Goal: Task Accomplishment & Management: Use online tool/utility

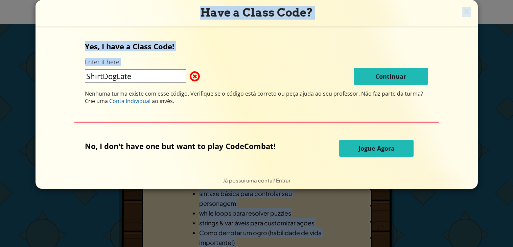
click at [372, 193] on div "Have a Class Code? Yes, I have a Class Code! Enter it here: ShirtDogLate Contin…" at bounding box center [256, 123] width 513 height 247
click at [359, 150] on span "Jogue Agora" at bounding box center [377, 149] width 36 height 8
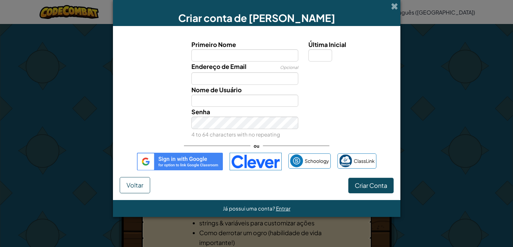
type input "K"
type input "M"
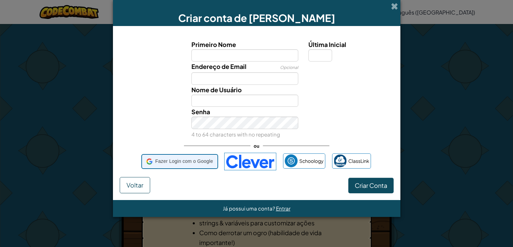
click at [182, 157] on span "Fazer Login com o Google" at bounding box center [184, 162] width 58 height 10
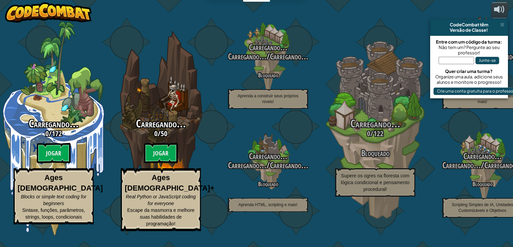
select select "pt-BR"
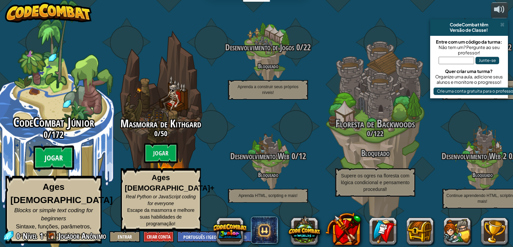
click at [48, 161] on btn "Jogar" at bounding box center [54, 158] width 41 height 24
select select "pt-BR"
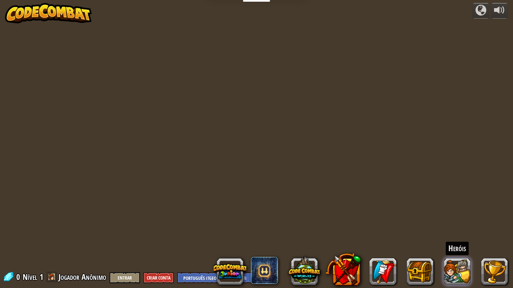
select select "pt-BR"
click at [52, 247] on span at bounding box center [52, 277] width 10 height 10
select select "pt-BR"
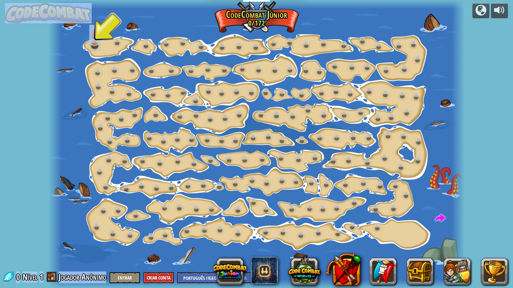
click at [1, 116] on div "powered by Mudança de Passo (Bloqueado) Altera os argumentos de step. Vai Intel…" at bounding box center [256, 144] width 513 height 288
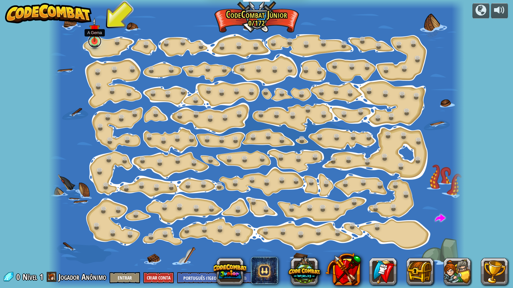
click at [95, 42] on link at bounding box center [95, 42] width 14 height 14
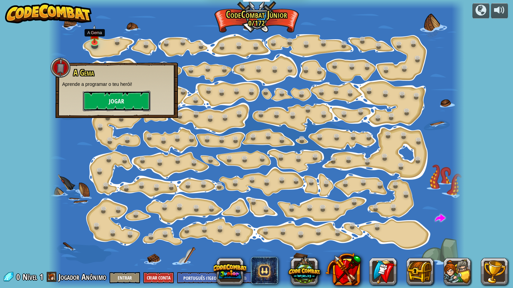
click at [112, 99] on button "Jogar" at bounding box center [117, 101] width 68 height 20
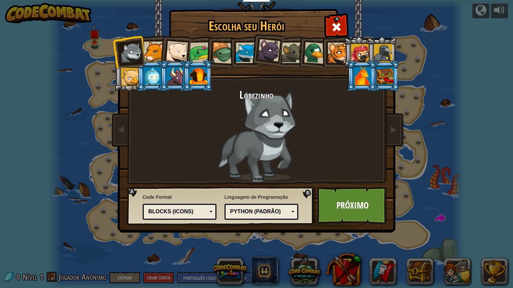
click at [152, 47] on div at bounding box center [154, 52] width 21 height 21
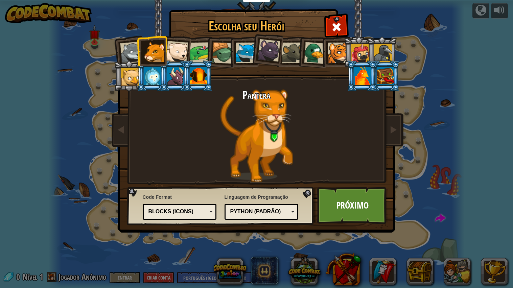
click at [172, 48] on div at bounding box center [177, 52] width 22 height 22
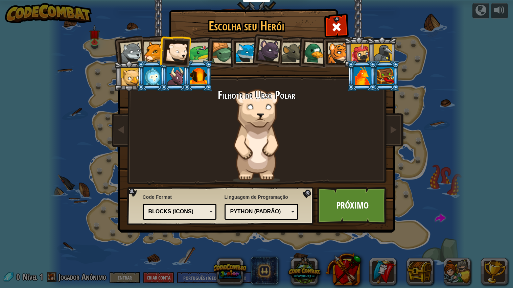
click at [368, 85] on div at bounding box center [363, 76] width 18 height 18
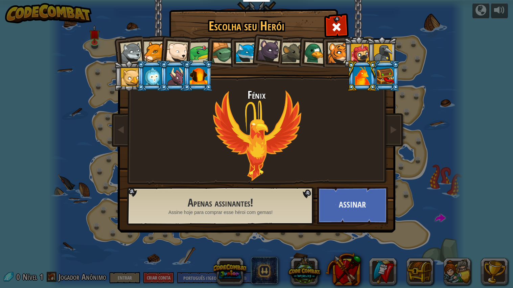
click at [137, 75] on li at bounding box center [152, 76] width 30 height 31
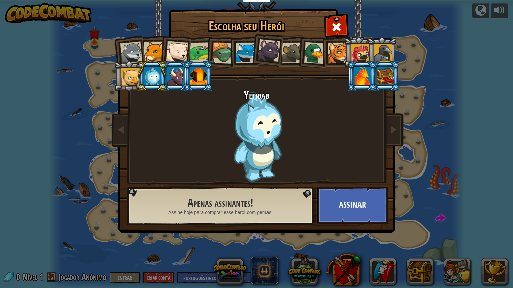
click at [189, 48] on li at bounding box center [174, 50] width 33 height 33
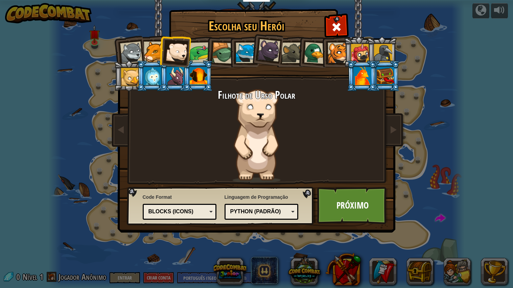
click at [197, 49] on div at bounding box center [200, 52] width 21 height 21
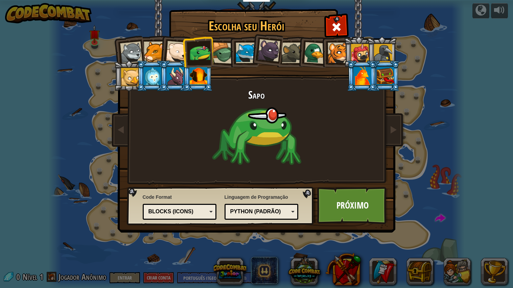
click at [234, 56] on li at bounding box center [244, 52] width 30 height 31
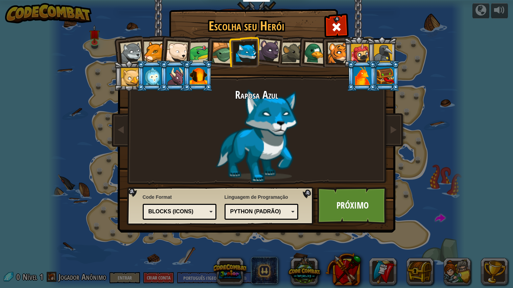
click at [230, 53] on li at bounding box center [244, 52] width 30 height 31
click at [221, 48] on div at bounding box center [223, 53] width 22 height 22
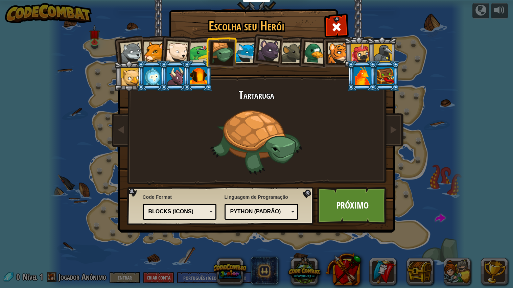
click at [267, 57] on div at bounding box center [269, 50] width 23 height 23
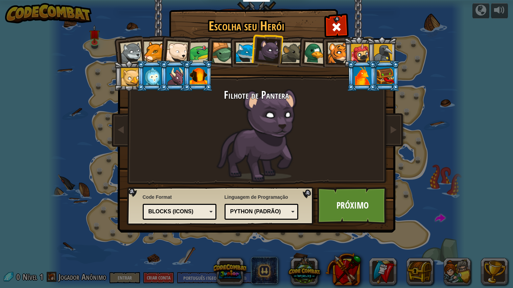
click at [294, 57] on div at bounding box center [292, 53] width 21 height 21
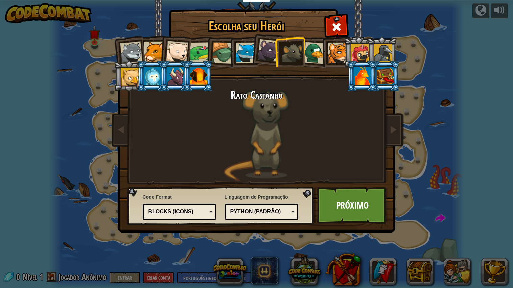
click at [319, 50] on div at bounding box center [315, 53] width 22 height 22
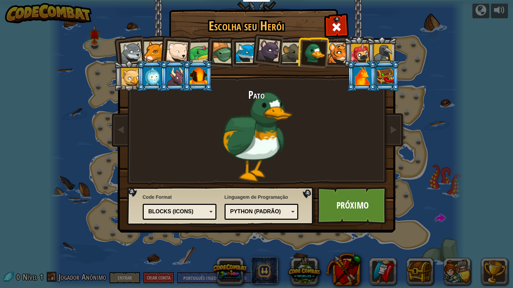
click at [335, 47] on div at bounding box center [338, 53] width 21 height 21
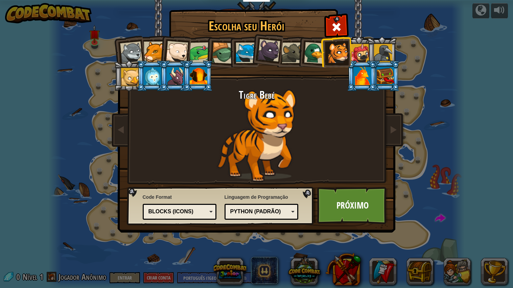
click at [187, 73] on li at bounding box center [198, 76] width 30 height 31
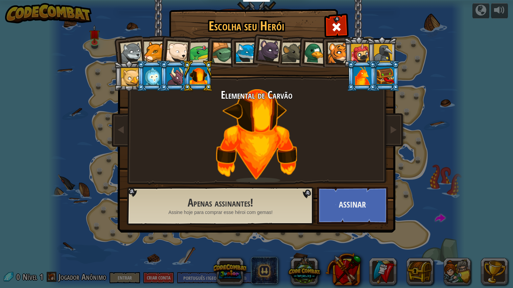
click at [129, 47] on div at bounding box center [131, 53] width 22 height 22
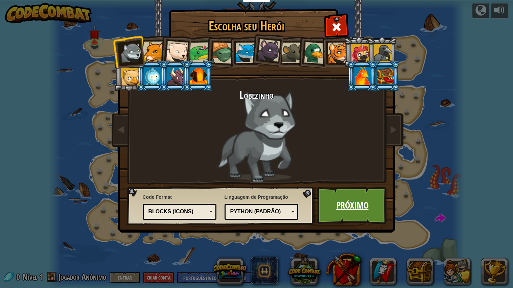
click at [359, 217] on link "Próximo" at bounding box center [352, 205] width 71 height 37
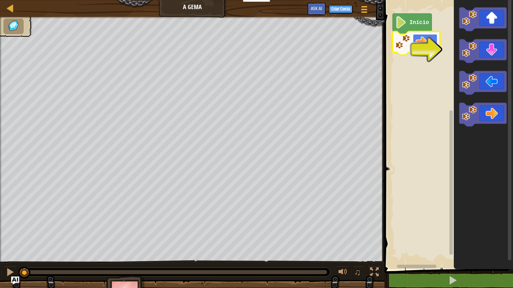
click at [423, 41] on image "Espaço de trabalho do Blockly" at bounding box center [422, 42] width 12 height 12
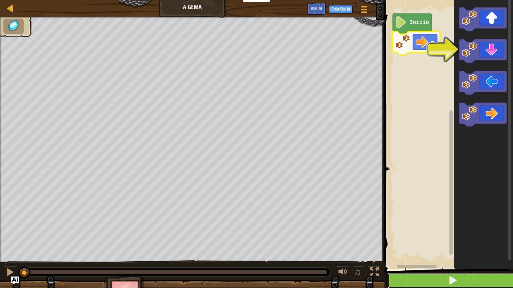
click at [424, 247] on button at bounding box center [453, 281] width 131 height 16
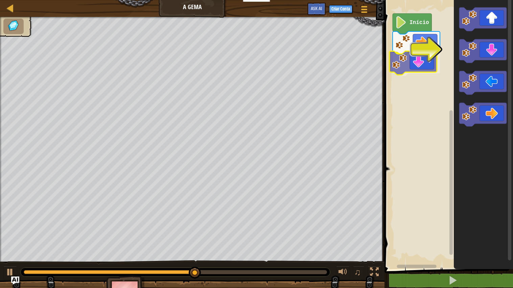
click at [417, 59] on div "Início" at bounding box center [448, 133] width 131 height 273
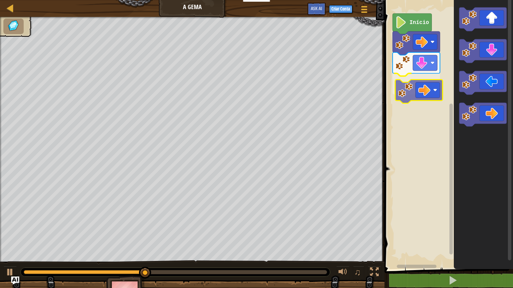
click at [410, 86] on div "Início" at bounding box center [448, 133] width 131 height 273
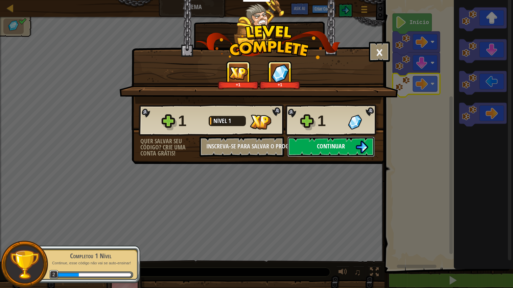
click at [338, 157] on button "Continuar" at bounding box center [331, 147] width 87 height 20
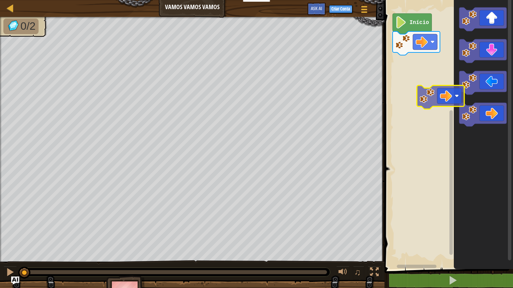
click at [429, 79] on div "Início" at bounding box center [448, 133] width 131 height 273
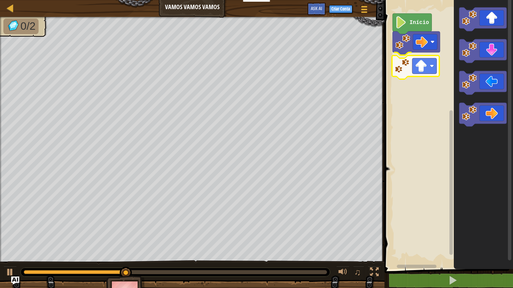
click at [426, 63] on div "Início" at bounding box center [448, 133] width 131 height 273
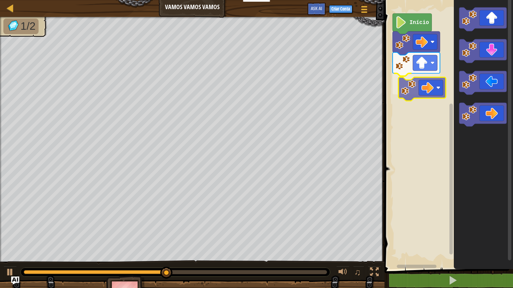
click at [420, 80] on div "Início" at bounding box center [448, 133] width 131 height 273
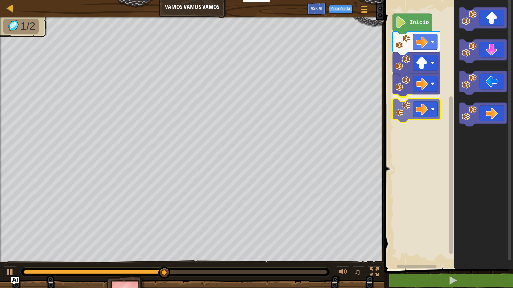
click at [406, 121] on div "Início" at bounding box center [448, 133] width 131 height 273
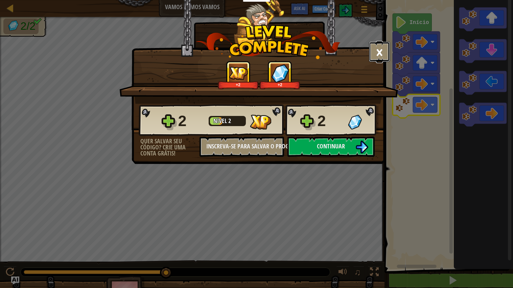
click at [384, 56] on button "×" at bounding box center [379, 52] width 21 height 20
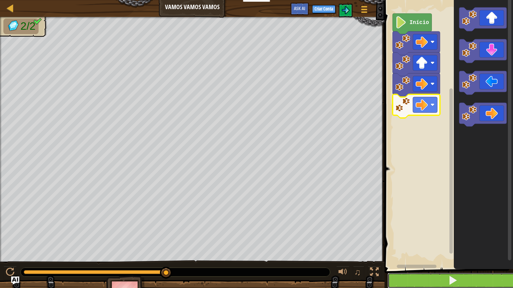
click at [490, 247] on button at bounding box center [453, 281] width 131 height 16
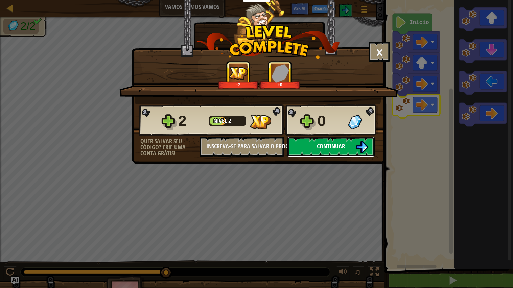
click at [326, 151] on span "Continuar" at bounding box center [331, 146] width 28 height 8
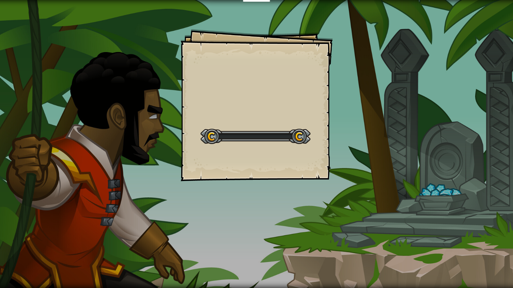
click at [326, 162] on div "Goals Start Level Erro ao carregar do servidor Você precisa de uma assinatura p…" at bounding box center [257, 105] width 152 height 152
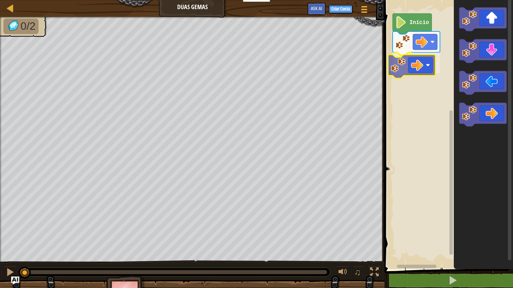
click at [423, 58] on div "Início" at bounding box center [448, 133] width 131 height 273
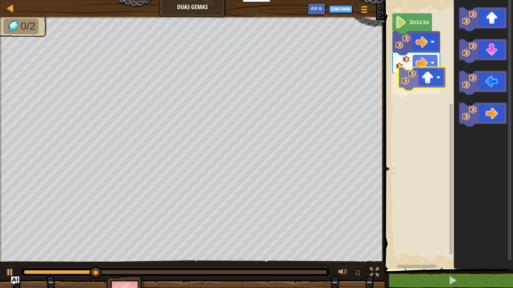
click at [428, 89] on div "Início" at bounding box center [448, 133] width 131 height 273
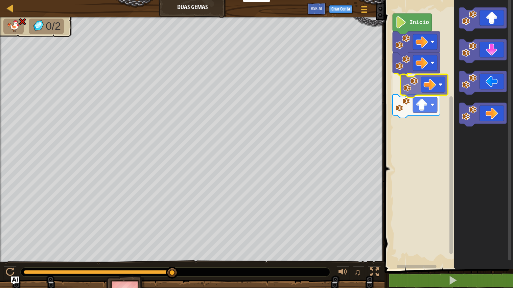
click at [414, 80] on div "Início" at bounding box center [448, 133] width 131 height 273
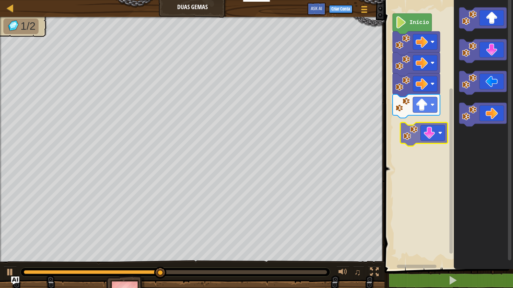
click at [419, 141] on div "Início" at bounding box center [448, 133] width 131 height 273
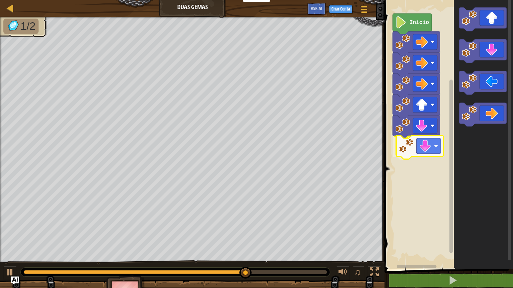
click at [413, 140] on div "Início" at bounding box center [448, 133] width 131 height 273
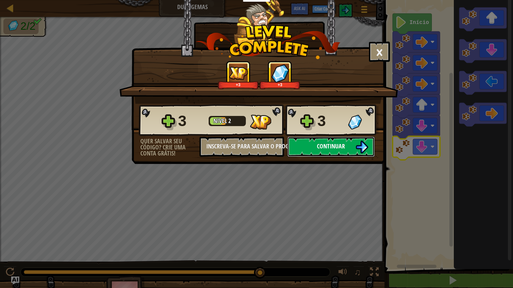
click at [333, 151] on span "Continuar" at bounding box center [331, 146] width 28 height 8
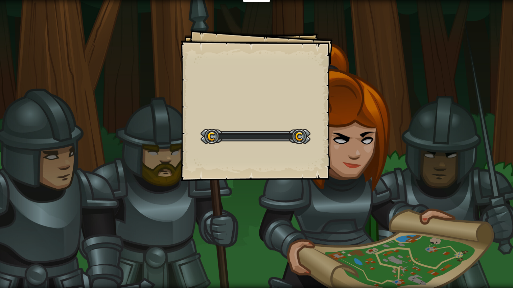
click at [333, 166] on div "Goals Start Level Erro ao carregar do servidor Você precisa de uma assinatura p…" at bounding box center [256, 144] width 513 height 288
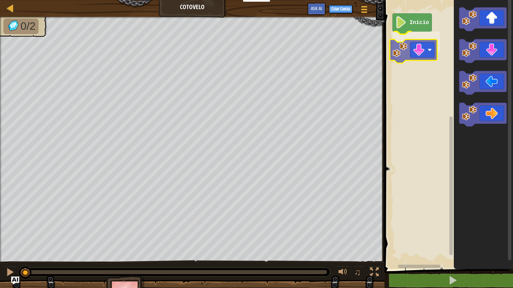
click at [418, 47] on div "Início" at bounding box center [448, 133] width 131 height 273
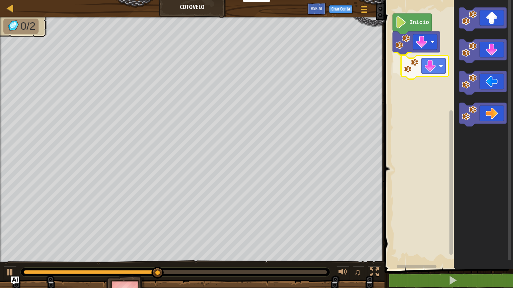
click at [418, 67] on div "Início" at bounding box center [448, 133] width 131 height 273
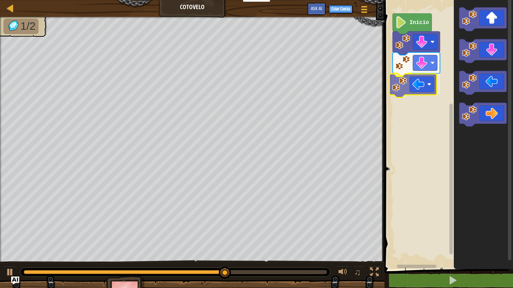
click at [416, 94] on div "Início" at bounding box center [448, 133] width 131 height 273
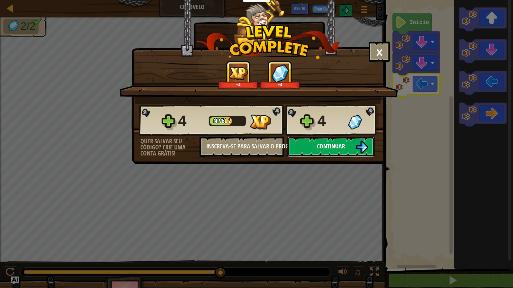
click at [353, 157] on button "Continuar" at bounding box center [331, 147] width 87 height 20
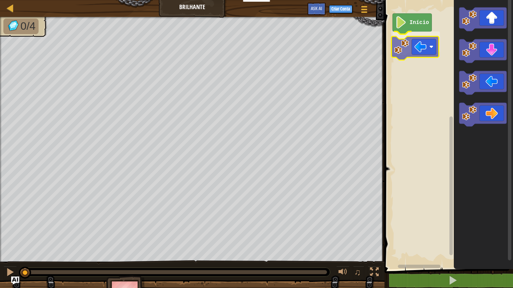
click at [419, 48] on div "Início" at bounding box center [448, 133] width 131 height 273
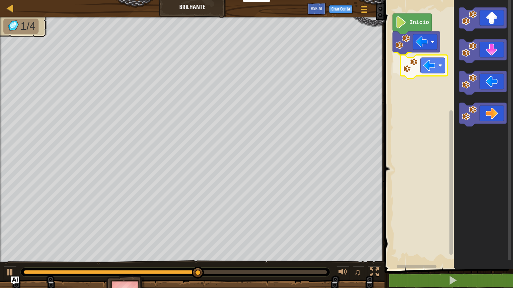
click at [420, 71] on div "Início" at bounding box center [448, 133] width 131 height 273
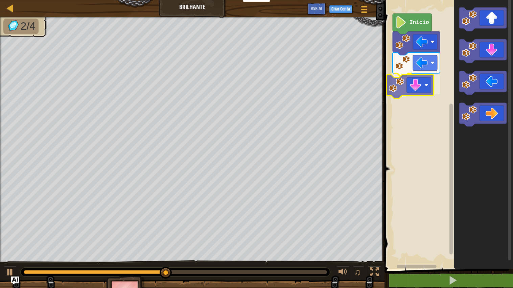
click at [413, 99] on div "Início" at bounding box center [448, 133] width 131 height 273
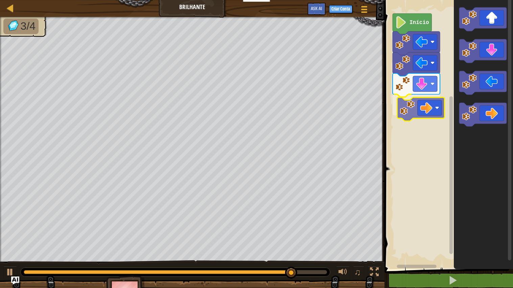
click at [422, 107] on div "Início" at bounding box center [448, 133] width 131 height 273
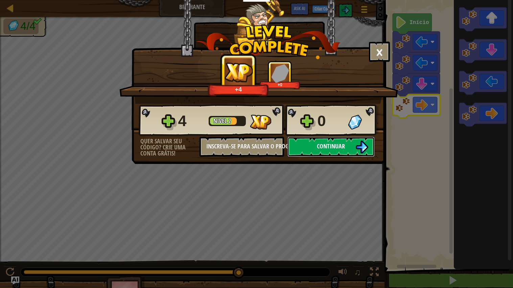
click at [322, 157] on button "Continuar" at bounding box center [331, 147] width 87 height 20
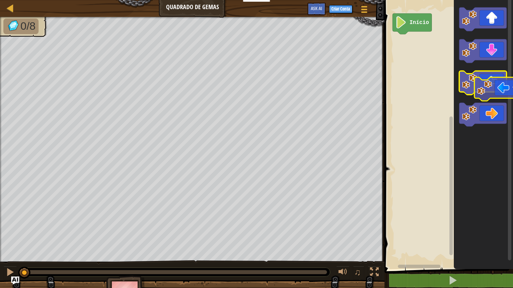
click at [502, 93] on g "Espaço de trabalho do Blockly" at bounding box center [483, 66] width 47 height 119
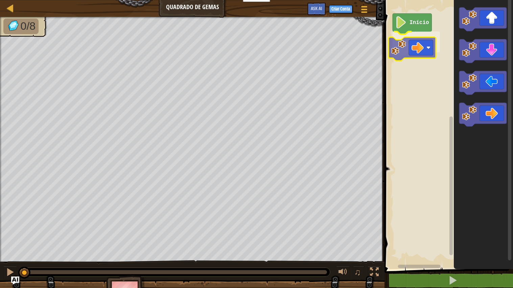
click at [405, 45] on div "Início" at bounding box center [448, 133] width 131 height 273
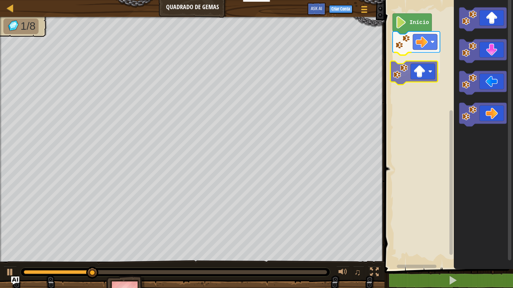
click at [415, 78] on div "Início" at bounding box center [448, 133] width 131 height 273
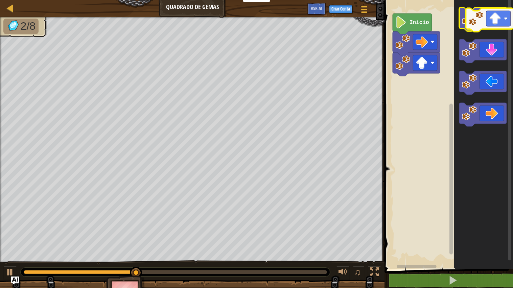
click at [482, 19] on g "Espaço de trabalho do Blockly" at bounding box center [483, 19] width 47 height 24
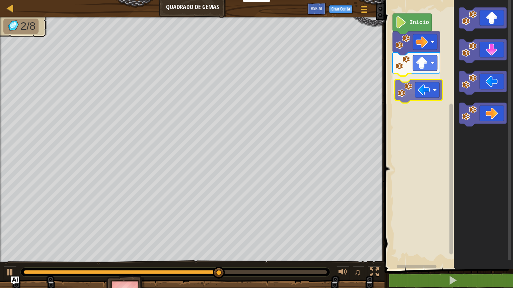
click at [422, 94] on div "Início" at bounding box center [448, 133] width 131 height 273
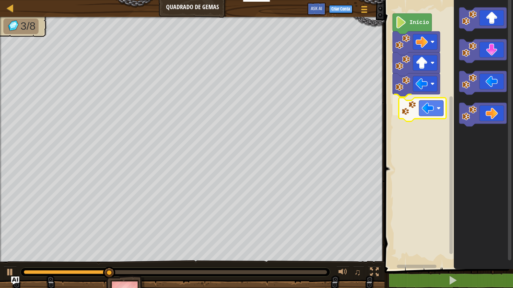
click at [409, 113] on div "Início" at bounding box center [448, 133] width 131 height 273
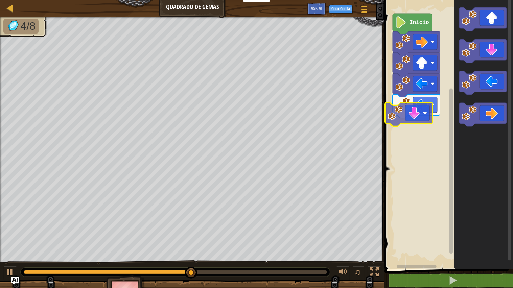
click at [401, 114] on div "Início" at bounding box center [448, 133] width 131 height 273
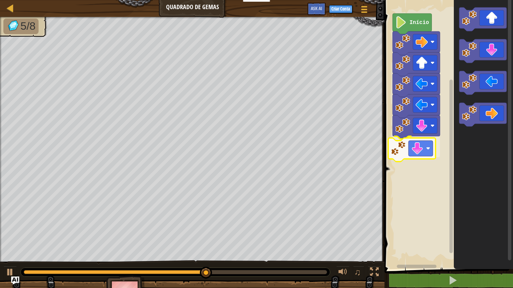
click at [401, 156] on div "Início" at bounding box center [448, 133] width 131 height 273
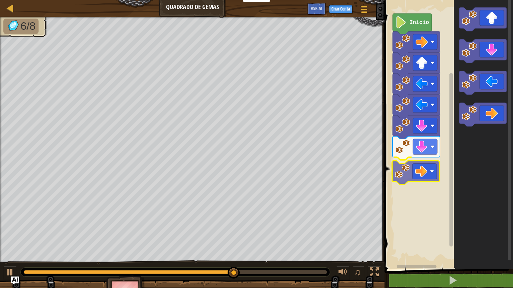
click at [418, 169] on div "Início" at bounding box center [448, 133] width 131 height 273
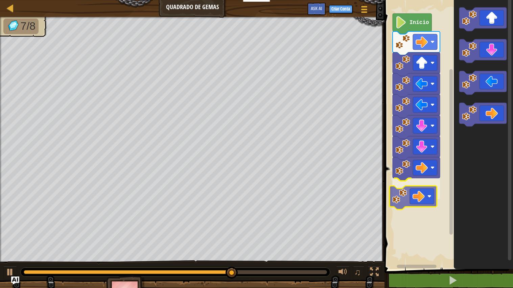
click at [418, 206] on div "Início" at bounding box center [448, 133] width 131 height 273
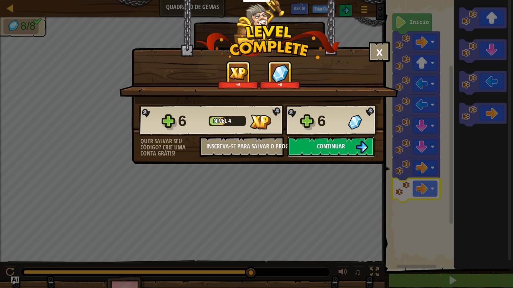
click at [345, 157] on button "Continuar" at bounding box center [331, 147] width 87 height 20
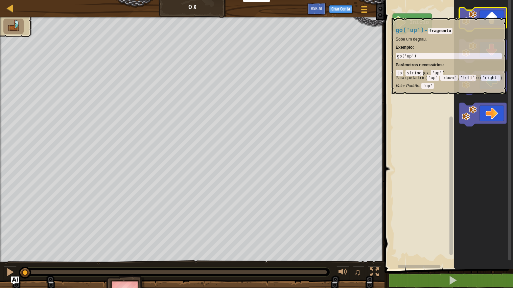
click at [472, 15] on image "Espaço de trabalho do Blockly" at bounding box center [469, 17] width 15 height 15
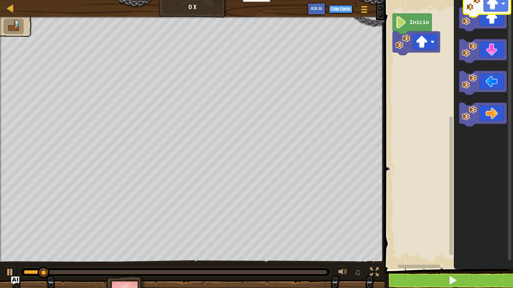
click at [476, 1] on icon "Espaço de trabalho do Blockly" at bounding box center [483, 133] width 59 height 273
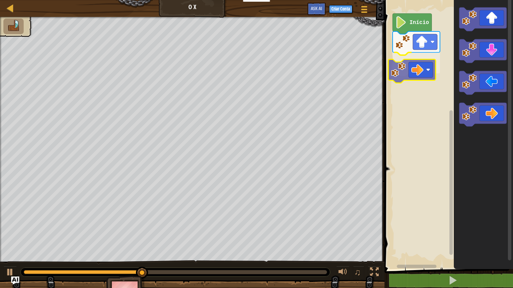
click at [418, 70] on div "Início" at bounding box center [448, 133] width 131 height 273
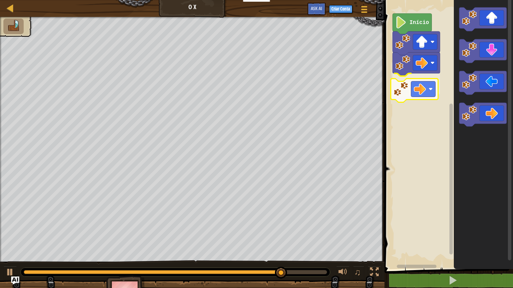
click at [402, 96] on div "Início" at bounding box center [448, 133] width 131 height 273
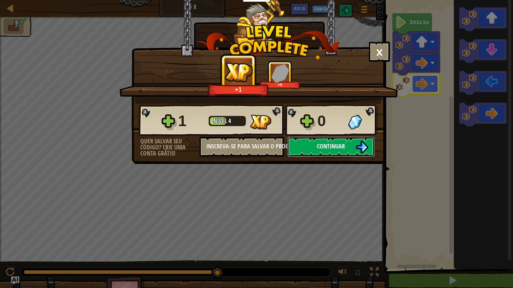
click at [341, 151] on span "Continuar" at bounding box center [331, 146] width 28 height 8
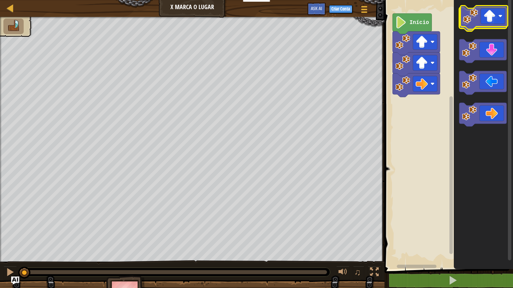
click at [475, 15] on image "Espaço de trabalho do Blockly" at bounding box center [469, 17] width 15 height 15
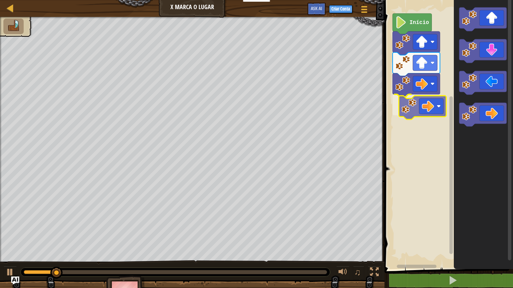
click at [425, 112] on div "Início" at bounding box center [448, 133] width 131 height 273
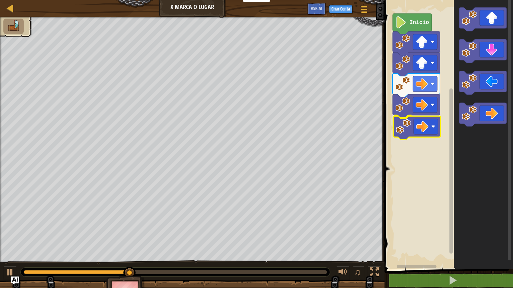
click at [420, 129] on div "Início" at bounding box center [448, 133] width 131 height 273
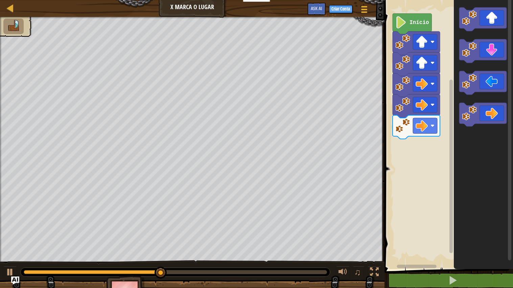
click at [414, 103] on div "Início" at bounding box center [448, 133] width 131 height 273
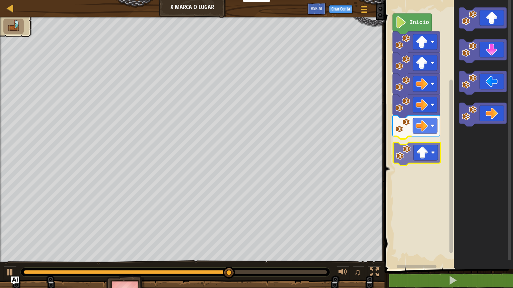
click at [423, 150] on div "Início" at bounding box center [448, 133] width 131 height 273
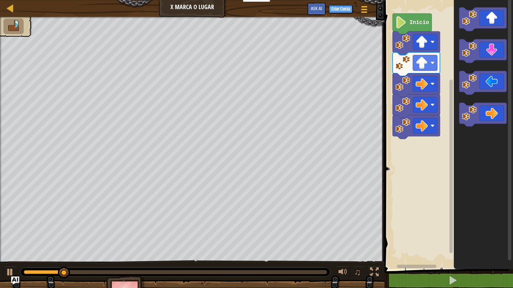
click at [433, 163] on div "Início" at bounding box center [448, 133] width 131 height 273
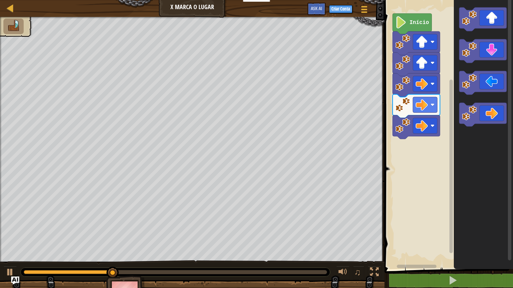
click at [444, 135] on div "Início" at bounding box center [448, 133] width 131 height 273
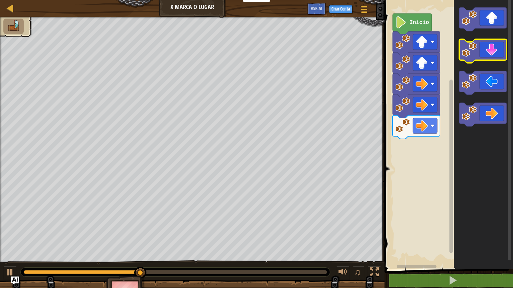
click at [473, 51] on image "Espaço de trabalho do Blockly" at bounding box center [469, 49] width 15 height 15
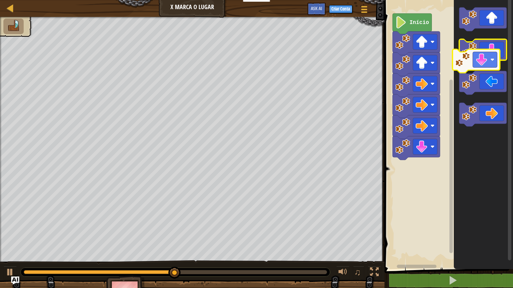
click at [466, 62] on g "Espaço de trabalho do Blockly" at bounding box center [483, 51] width 47 height 24
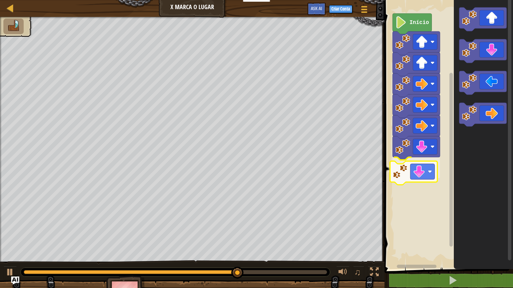
click at [397, 183] on div "Início" at bounding box center [448, 133] width 131 height 273
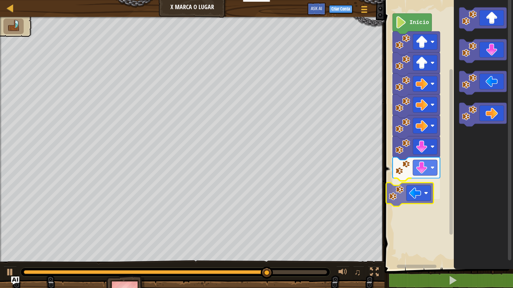
click at [408, 189] on div "Início" at bounding box center [448, 133] width 131 height 273
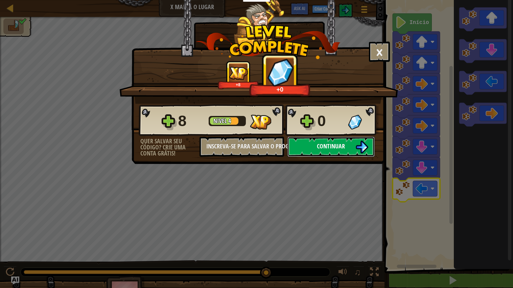
click at [349, 157] on button "Continuar" at bounding box center [331, 147] width 87 height 20
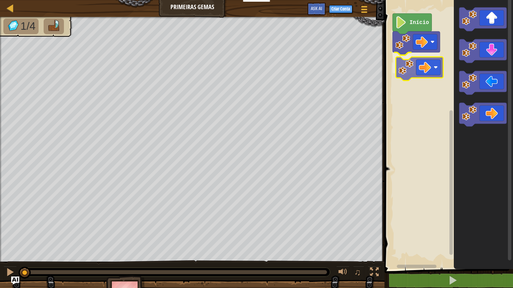
click at [420, 68] on div "Início" at bounding box center [448, 133] width 131 height 273
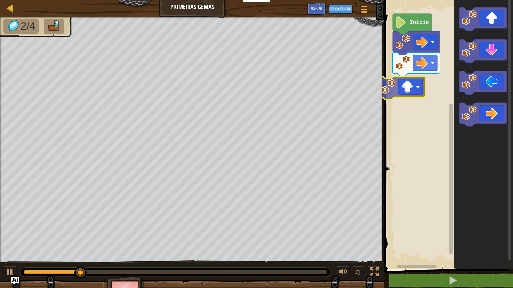
click at [408, 89] on div "Início" at bounding box center [448, 133] width 131 height 273
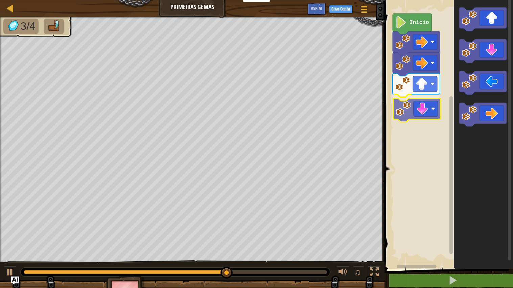
click at [427, 109] on div "Início" at bounding box center [448, 133] width 131 height 273
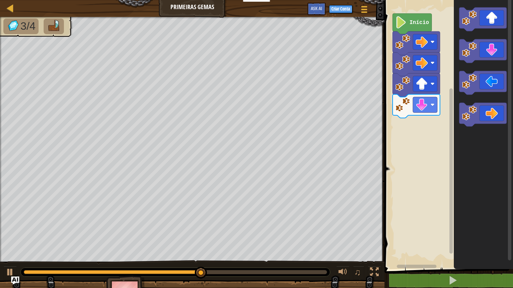
click at [411, 129] on div "Início" at bounding box center [448, 133] width 131 height 273
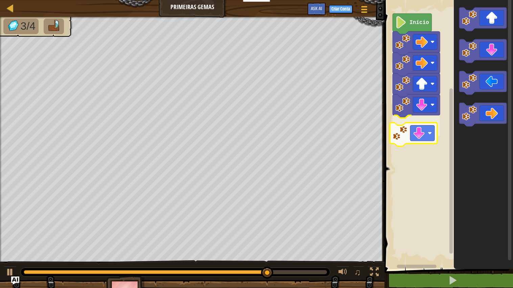
click at [403, 128] on div "Início" at bounding box center [448, 133] width 131 height 273
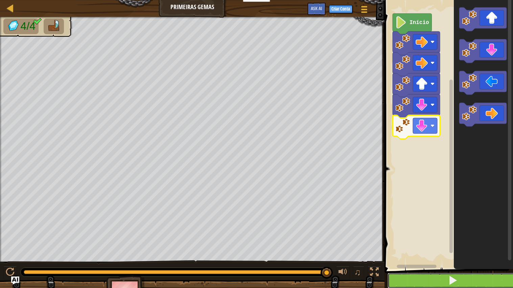
click at [441, 247] on button at bounding box center [453, 281] width 131 height 16
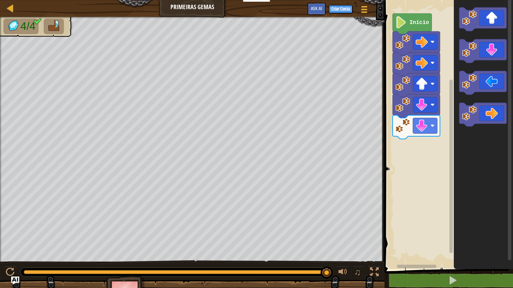
click at [404, 178] on div "Início" at bounding box center [448, 133] width 131 height 273
click at [424, 161] on div "Início" at bounding box center [448, 133] width 131 height 273
click at [430, 93] on div "Início" at bounding box center [448, 133] width 131 height 273
click at [24, 247] on div "0:00.0 Agora: 0:08.0 Máximo: 0:08.0" at bounding box center [176, 272] width 304 height 4
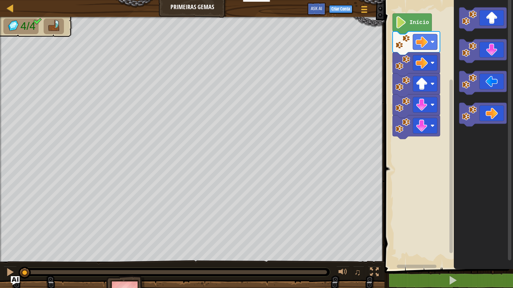
drag, startPoint x: 27, startPoint y: 271, endPoint x: 16, endPoint y: 282, distance: 14.6
click at [16, 247] on div "Mapa Primeiras Gemas Menu do Jogo Criar Conta Ask AI 1 הההההההההההההההההההההההה…" at bounding box center [256, 144] width 513 height 288
click at [412, 149] on div "Início" at bounding box center [448, 133] width 131 height 273
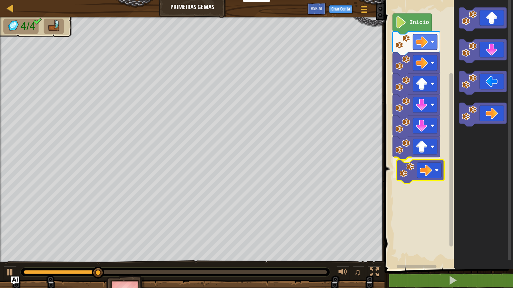
click at [423, 173] on div "Início" at bounding box center [448, 133] width 131 height 273
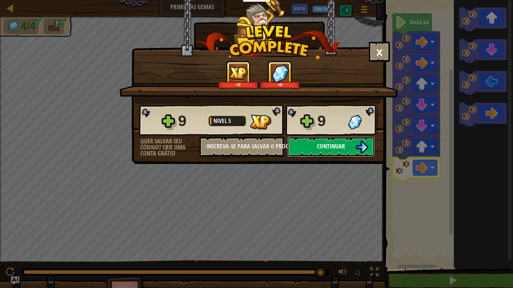
click at [328, 157] on button "Continuar" at bounding box center [331, 147] width 87 height 20
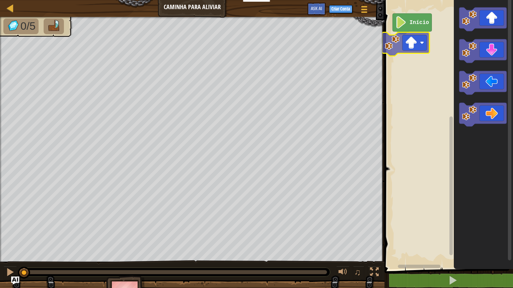
click at [397, 47] on div "Início" at bounding box center [448, 133] width 131 height 273
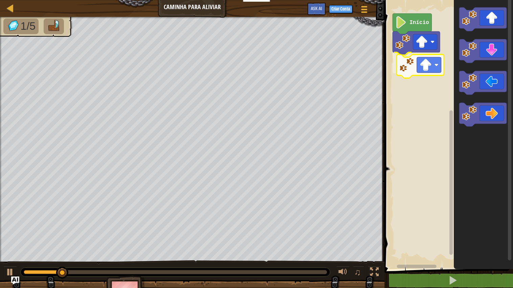
click at [417, 69] on div "Início" at bounding box center [448, 133] width 131 height 273
click at [490, 36] on icon "Espaço de trabalho do Blockly" at bounding box center [483, 133] width 59 height 273
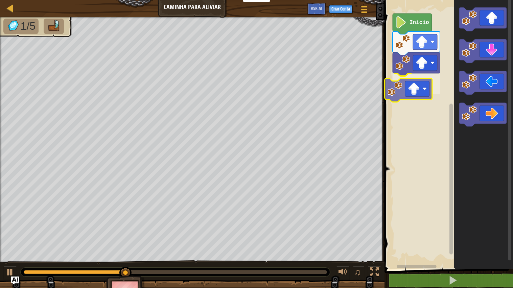
click at [410, 98] on div "Início" at bounding box center [448, 133] width 131 height 273
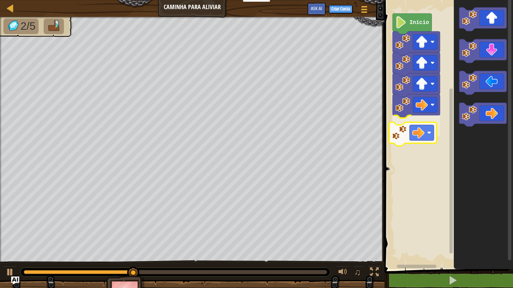
click at [404, 127] on div "Início" at bounding box center [448, 133] width 131 height 273
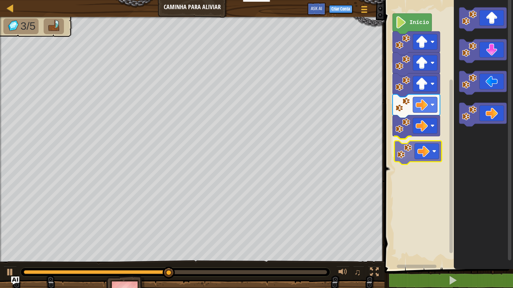
click at [422, 156] on div "Início" at bounding box center [448, 133] width 131 height 273
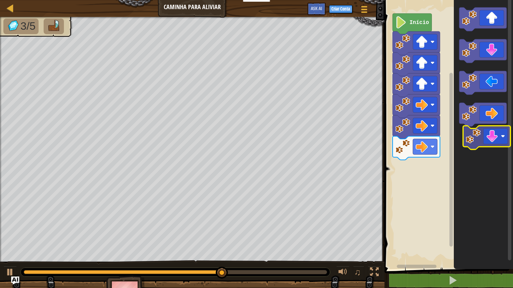
click at [513, 95] on icon "Espaço de trabalho do Blockly" at bounding box center [483, 133] width 59 height 273
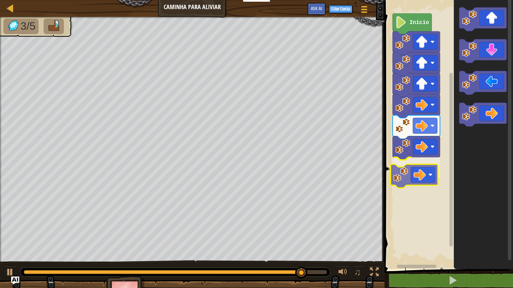
click at [423, 170] on div "Início" at bounding box center [448, 133] width 131 height 273
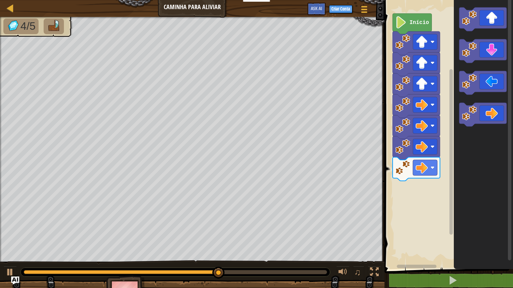
click at [414, 194] on div "Início" at bounding box center [448, 133] width 131 height 273
click at [422, 151] on div "Início" at bounding box center [448, 133] width 131 height 273
click at [435, 151] on div "Início" at bounding box center [448, 133] width 131 height 273
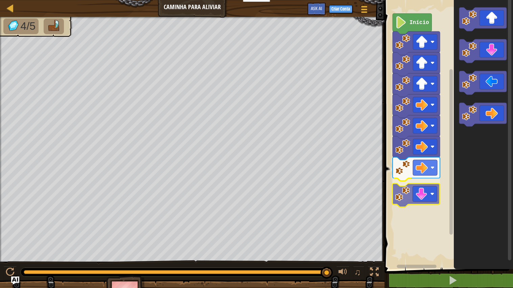
click at [434, 204] on div "Início" at bounding box center [448, 133] width 131 height 273
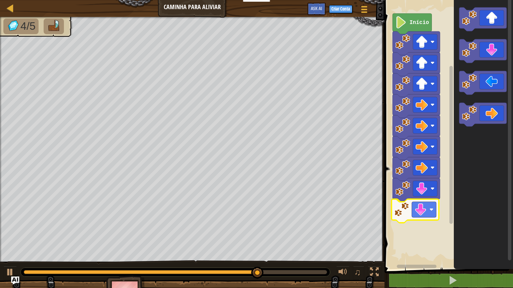
click at [433, 212] on div "Início" at bounding box center [448, 133] width 131 height 273
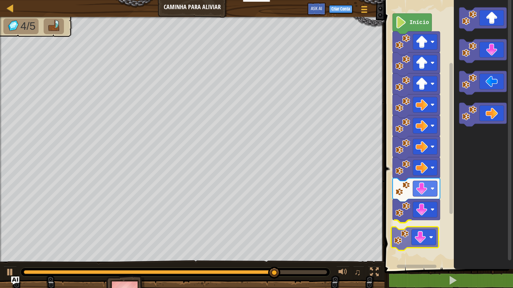
click at [418, 232] on div "Início" at bounding box center [448, 133] width 131 height 273
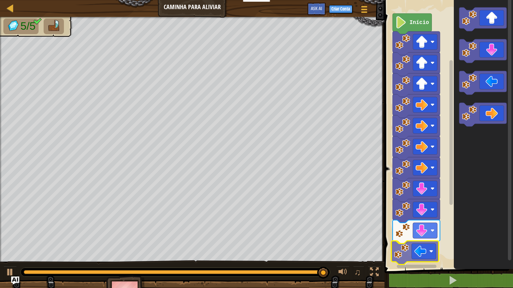
click at [414, 247] on div "Início" at bounding box center [448, 133] width 131 height 273
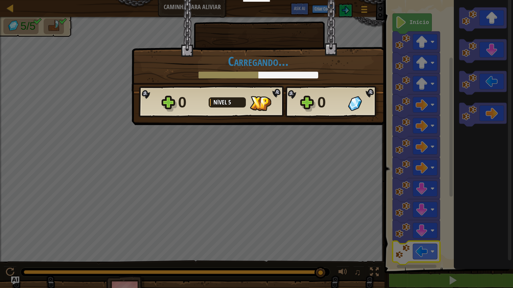
click at [414, 247] on div "× Este nível foi divertido? [GEOGRAPHIC_DATA]... Reticulating Splines... [GEOGR…" at bounding box center [256, 144] width 513 height 288
click at [276, 86] on div "0 Nível 5 0" at bounding box center [259, 102] width 240 height 32
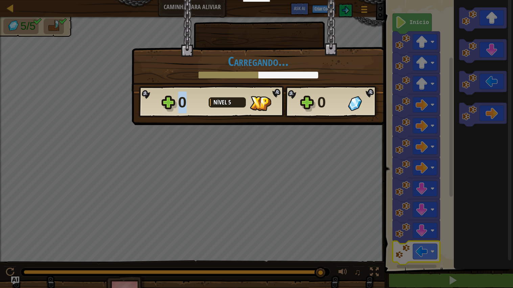
click at [276, 86] on div "0 Nível 5 0" at bounding box center [259, 102] width 240 height 32
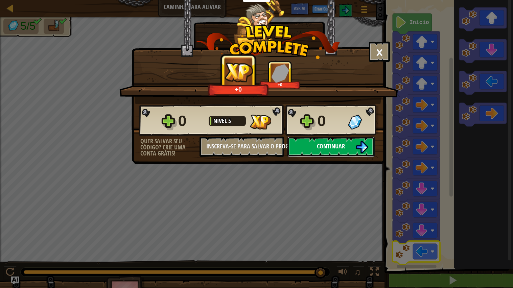
click at [335, 151] on span "Continuar" at bounding box center [331, 146] width 28 height 8
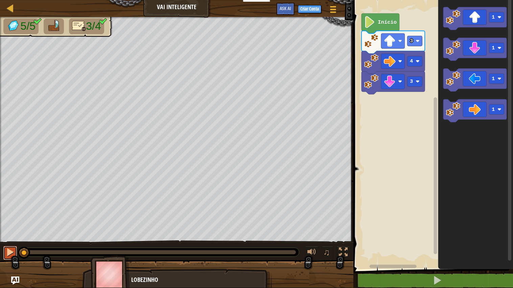
click at [8, 247] on div at bounding box center [10, 252] width 9 height 9
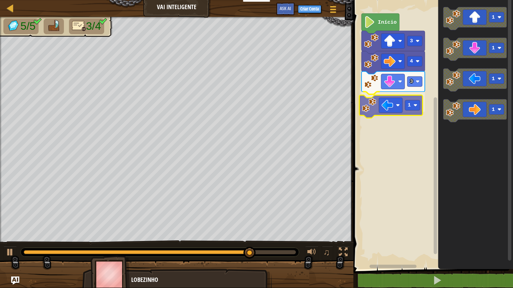
click at [384, 113] on div "3 1 4 3 Início 1 1 1 1 1" at bounding box center [433, 133] width 162 height 273
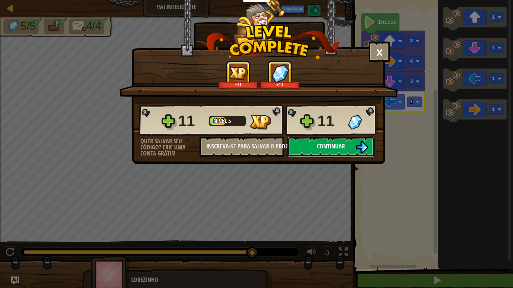
click at [345, 157] on button "Continuar" at bounding box center [331, 147] width 87 height 20
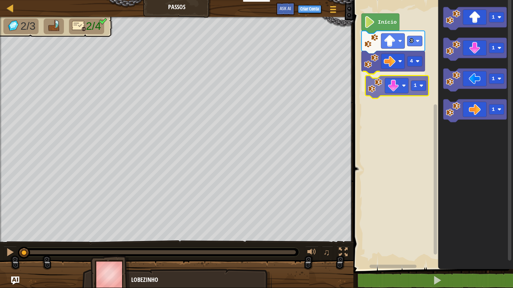
click at [391, 90] on div "4 1 3 Início 1 1 1 1 1" at bounding box center [433, 133] width 162 height 273
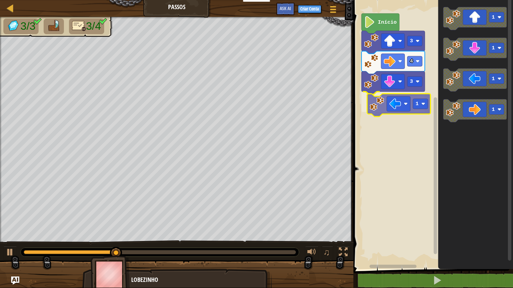
click at [385, 109] on div "Início 3 4 3 1 1 1 1 1 1" at bounding box center [433, 133] width 162 height 273
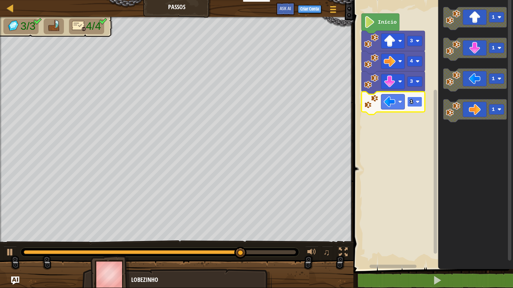
click at [413, 101] on text "1" at bounding box center [412, 102] width 3 height 6
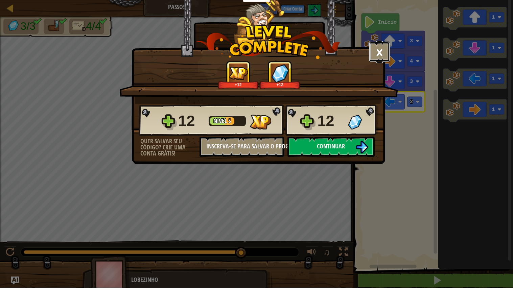
click at [377, 51] on button "×" at bounding box center [379, 52] width 21 height 20
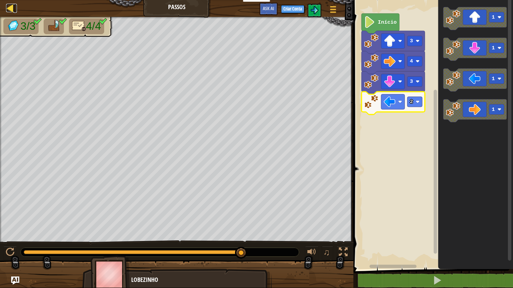
click at [7, 12] on div at bounding box center [10, 8] width 8 height 8
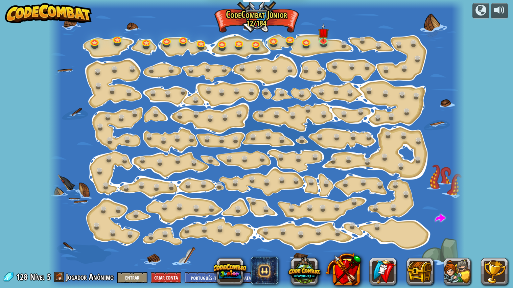
select select "pt-BR"
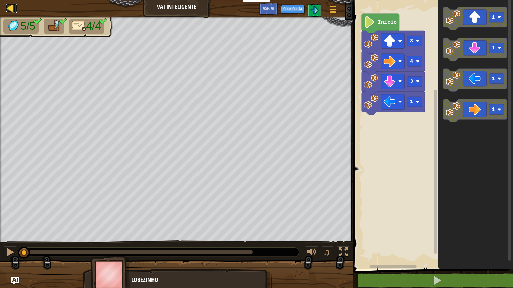
click at [10, 10] on div at bounding box center [10, 8] width 8 height 8
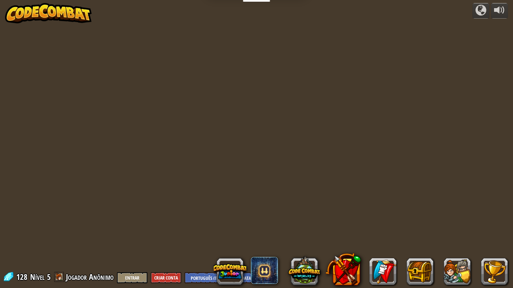
select select "pt-BR"
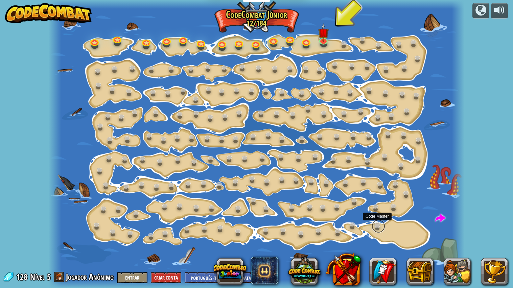
click at [379, 225] on link at bounding box center [379, 227] width 14 height 14
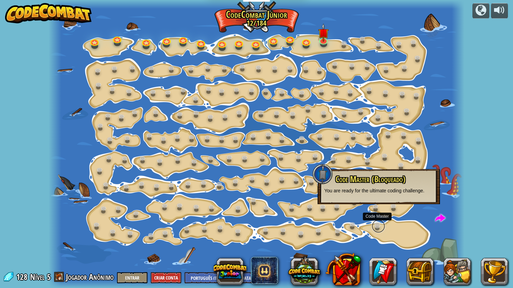
click at [379, 224] on link at bounding box center [379, 227] width 14 height 14
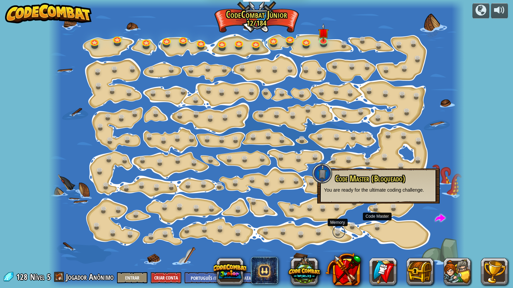
click at [338, 229] on link at bounding box center [339, 232] width 14 height 14
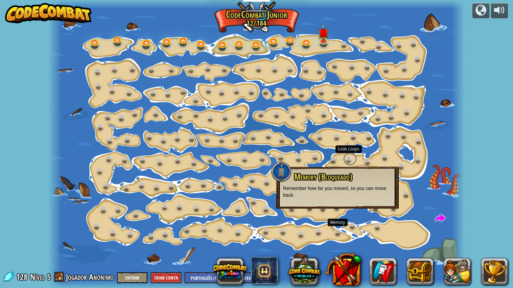
click at [348, 161] on link at bounding box center [350, 159] width 14 height 14
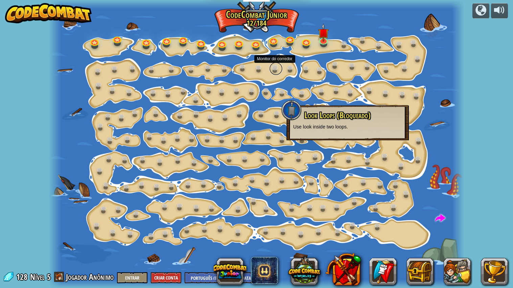
click at [274, 68] on link at bounding box center [276, 69] width 14 height 14
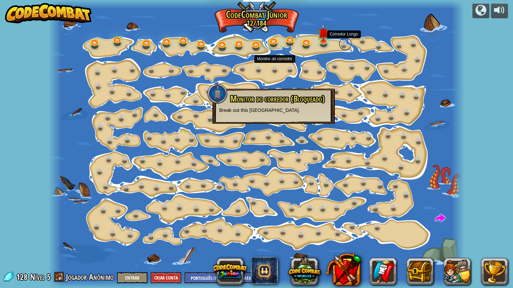
click at [342, 45] on link at bounding box center [346, 44] width 14 height 14
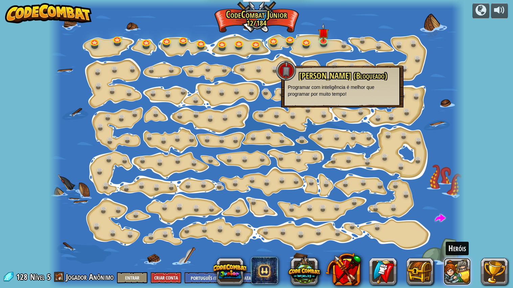
click at [468, 247] on button at bounding box center [457, 271] width 27 height 27
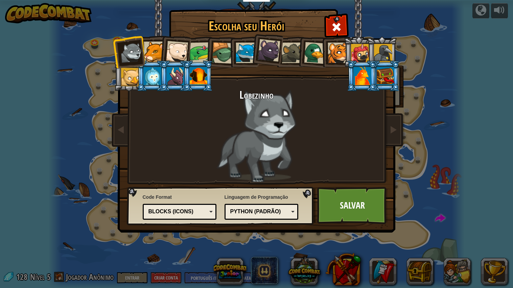
click at [312, 60] on div at bounding box center [315, 53] width 22 height 22
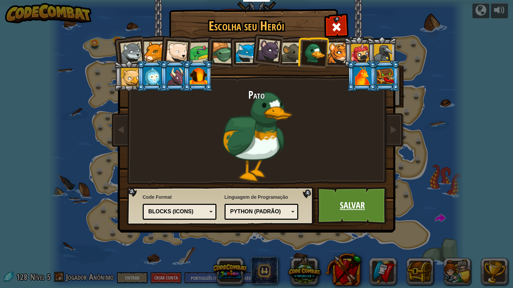
click at [353, 219] on link "Salvar" at bounding box center [352, 205] width 71 height 37
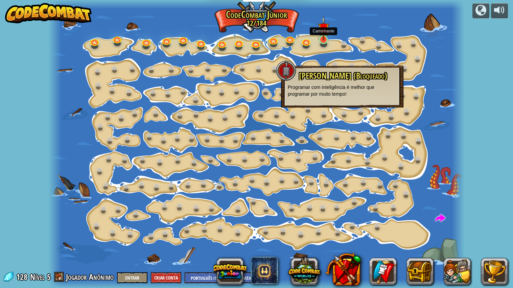
click at [325, 40] on img at bounding box center [323, 28] width 11 height 24
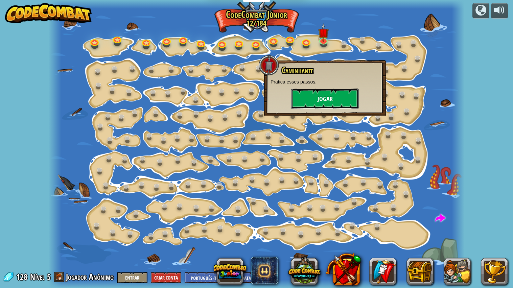
click at [316, 95] on button "Jogar" at bounding box center [325, 99] width 68 height 20
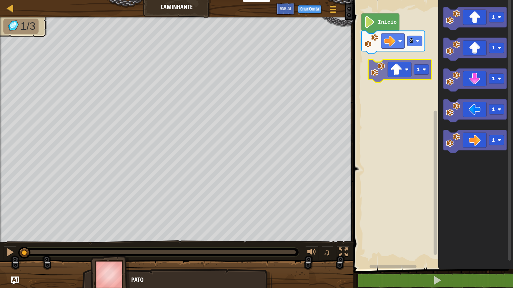
click at [403, 63] on div "2 Início 1 1 1 1 1 1" at bounding box center [433, 133] width 162 height 273
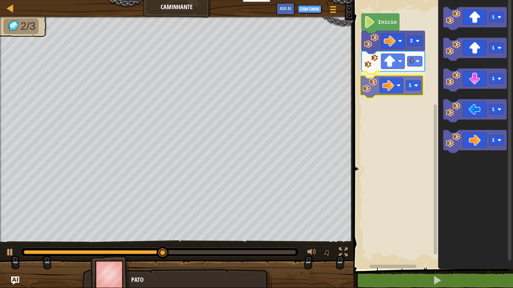
click at [376, 84] on div "Início 2 3 1 1 1 1 1 1 1" at bounding box center [433, 133] width 162 height 273
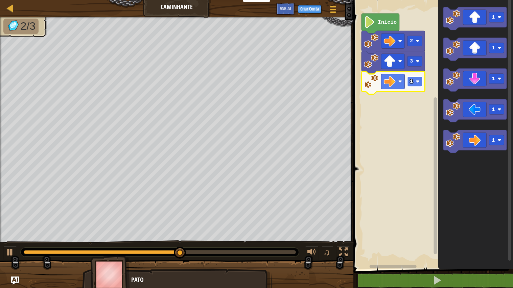
click at [420, 85] on rect "Espaço de trabalho do Blockly" at bounding box center [415, 81] width 15 height 10
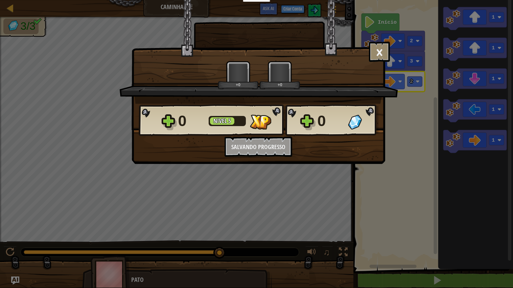
click at [456, 115] on div "× Este nível foi divertido? +0 +0 Reticulating Splines... 0 Nível 5 0 Quer salv…" at bounding box center [256, 144] width 513 height 288
